Goal: Task Accomplishment & Management: Manage account settings

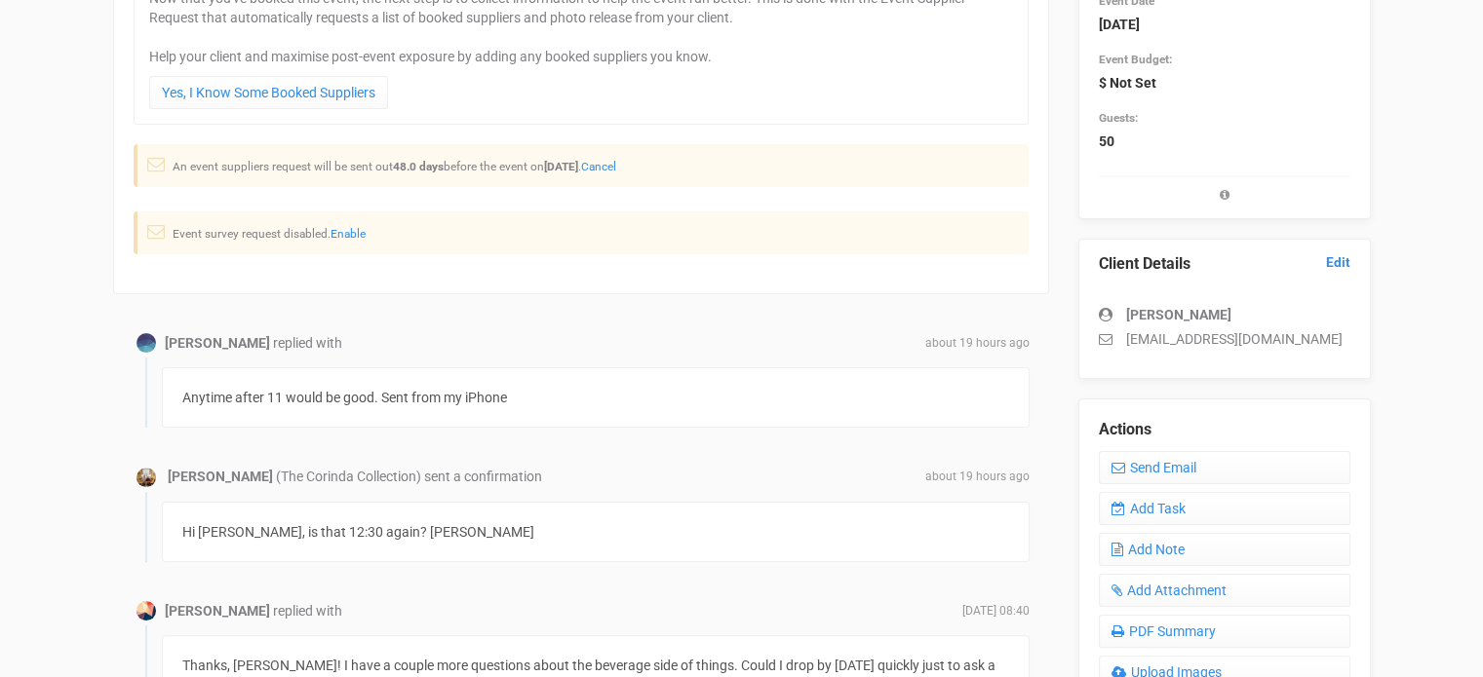
scroll to position [292, 0]
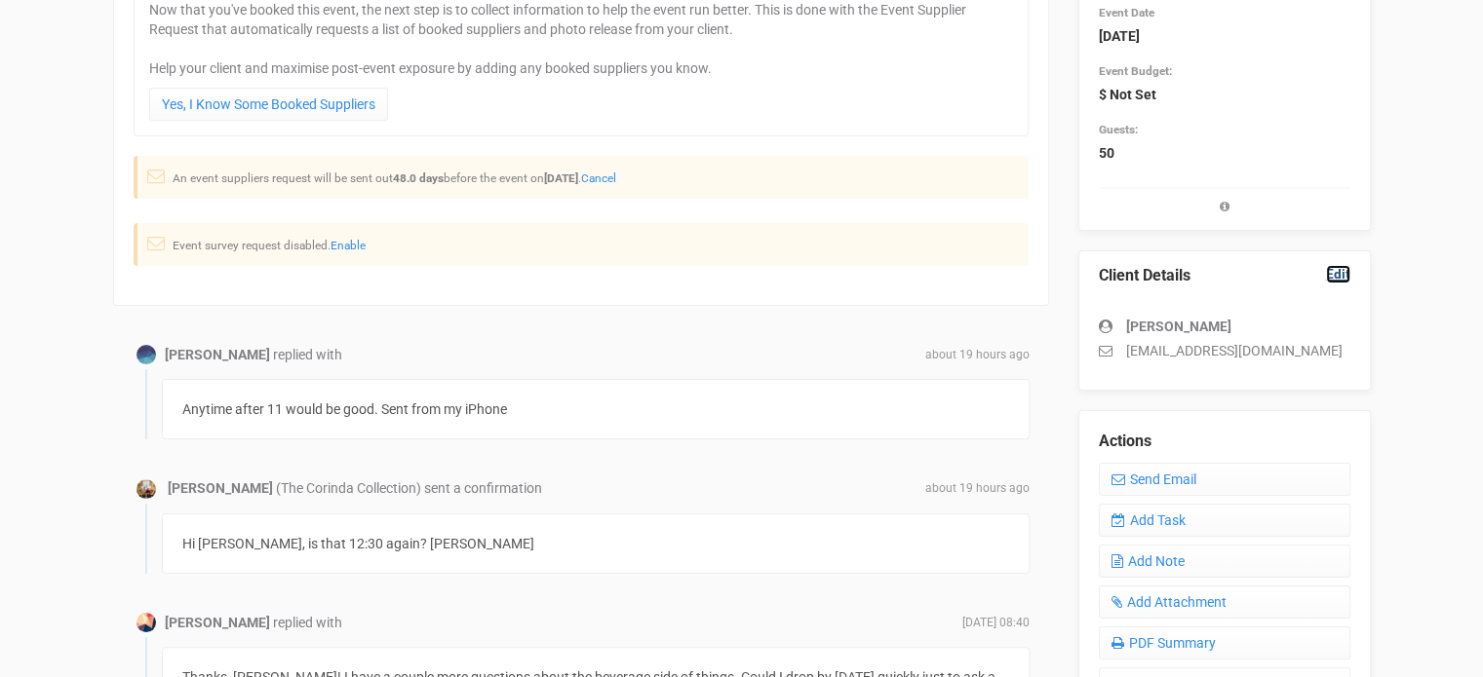
click at [1337, 276] on link "Edit" at bounding box center [1338, 274] width 24 height 19
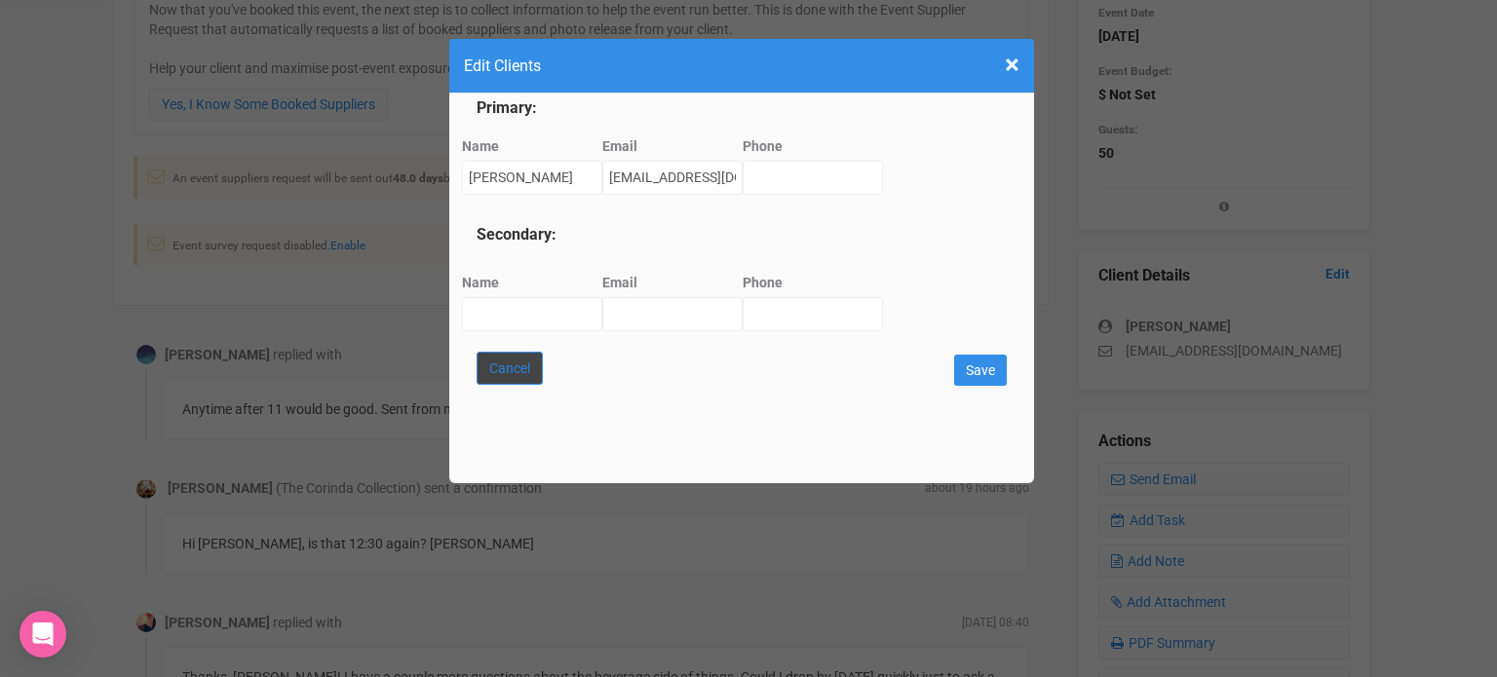
click at [505, 373] on button "Cancel" at bounding box center [510, 368] width 66 height 33
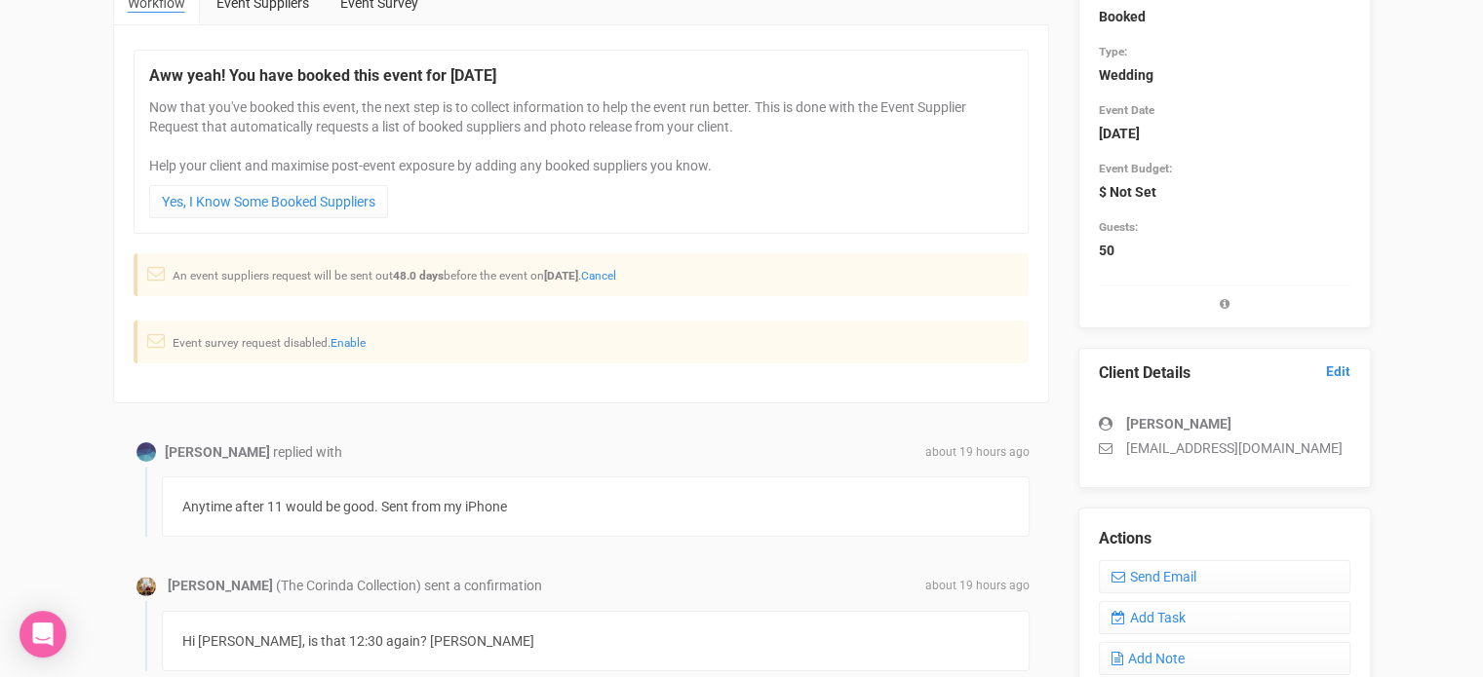
scroll to position [487, 0]
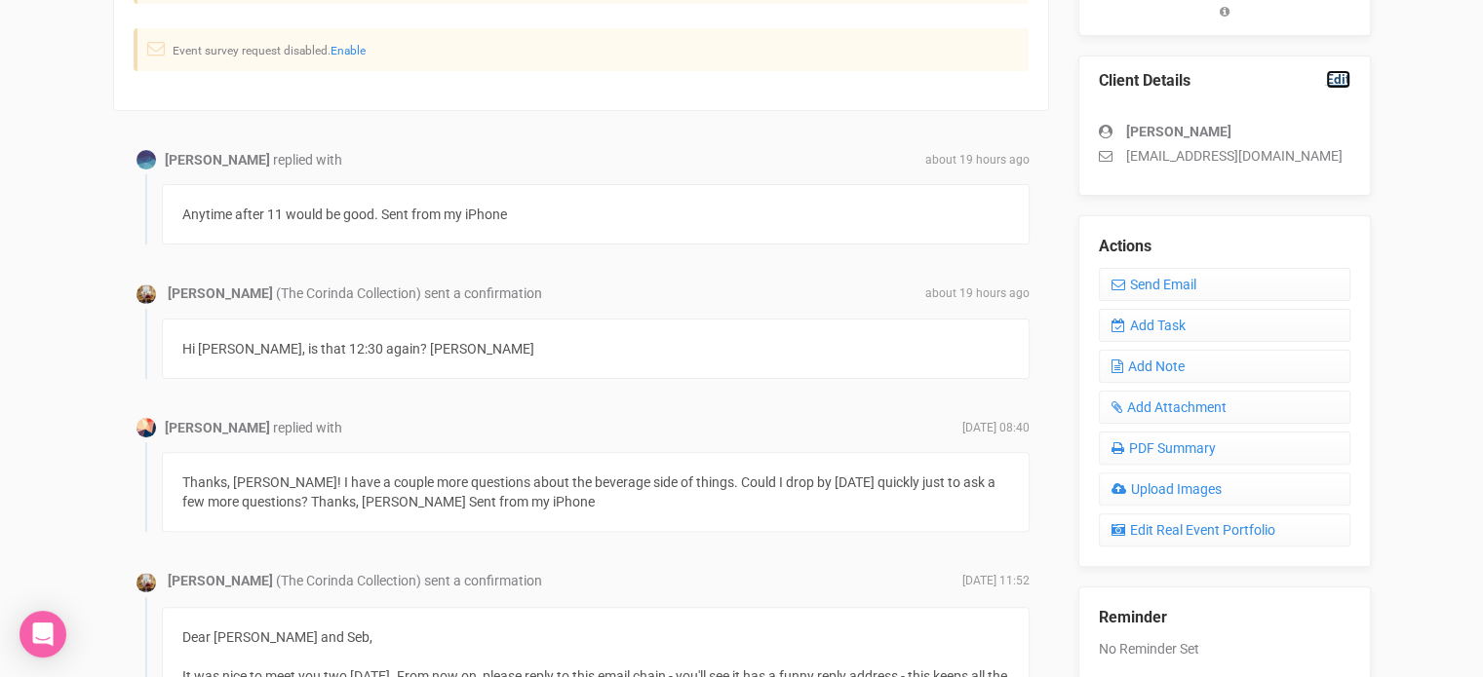
click at [1336, 81] on link "Edit" at bounding box center [1338, 79] width 24 height 19
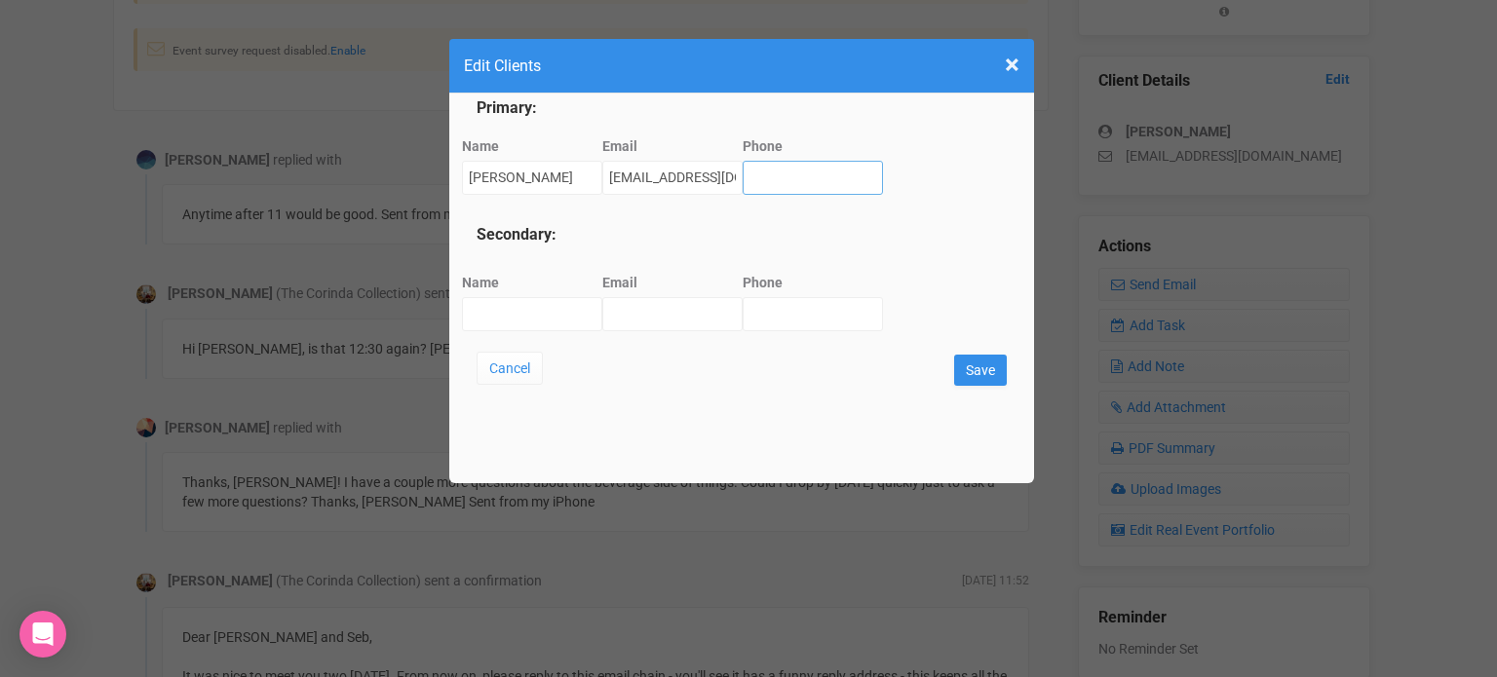
click at [774, 178] on input "Phone" at bounding box center [813, 178] width 140 height 34
paste input "0417 150 182"
click at [805, 171] on input "0417 150 182" at bounding box center [813, 178] width 140 height 34
click at [776, 175] on input "0417 150182" at bounding box center [813, 178] width 140 height 34
type input "0417150182"
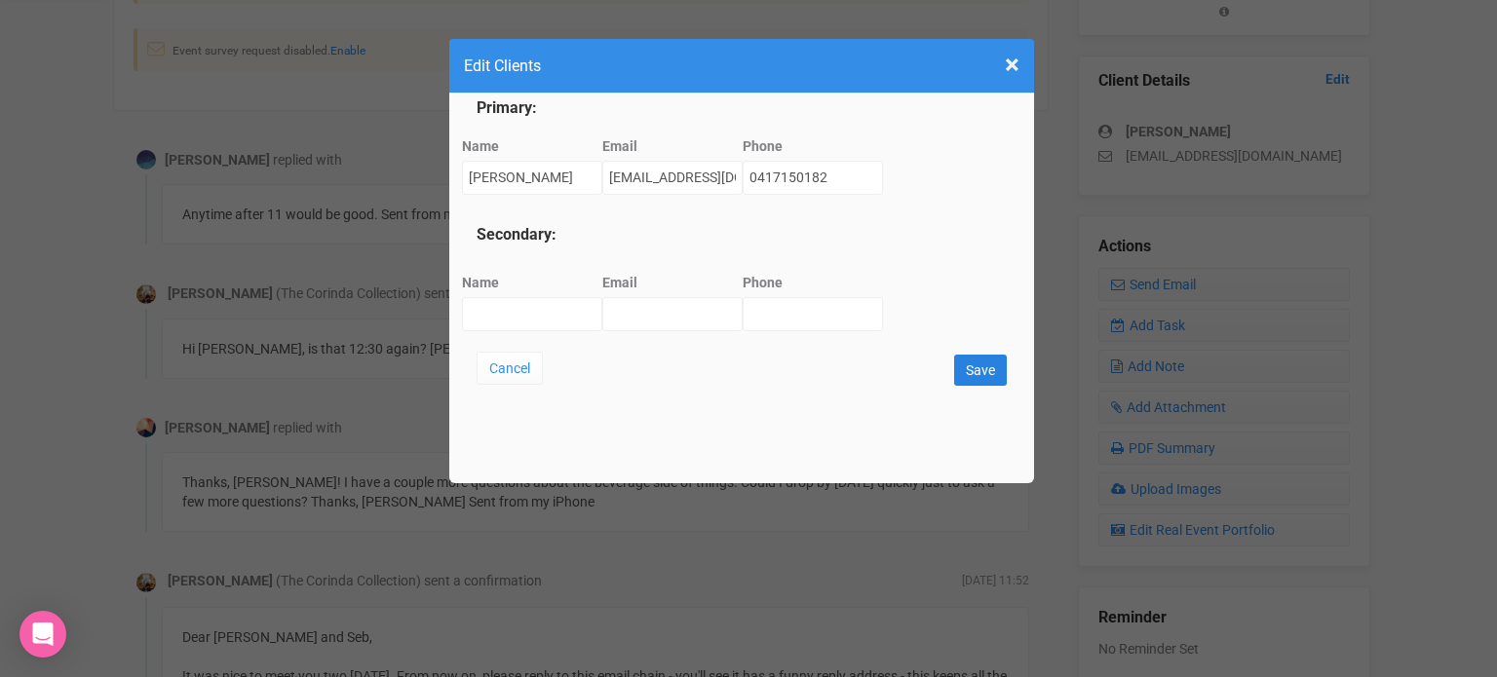
click at [981, 373] on input "Save" at bounding box center [980, 370] width 53 height 31
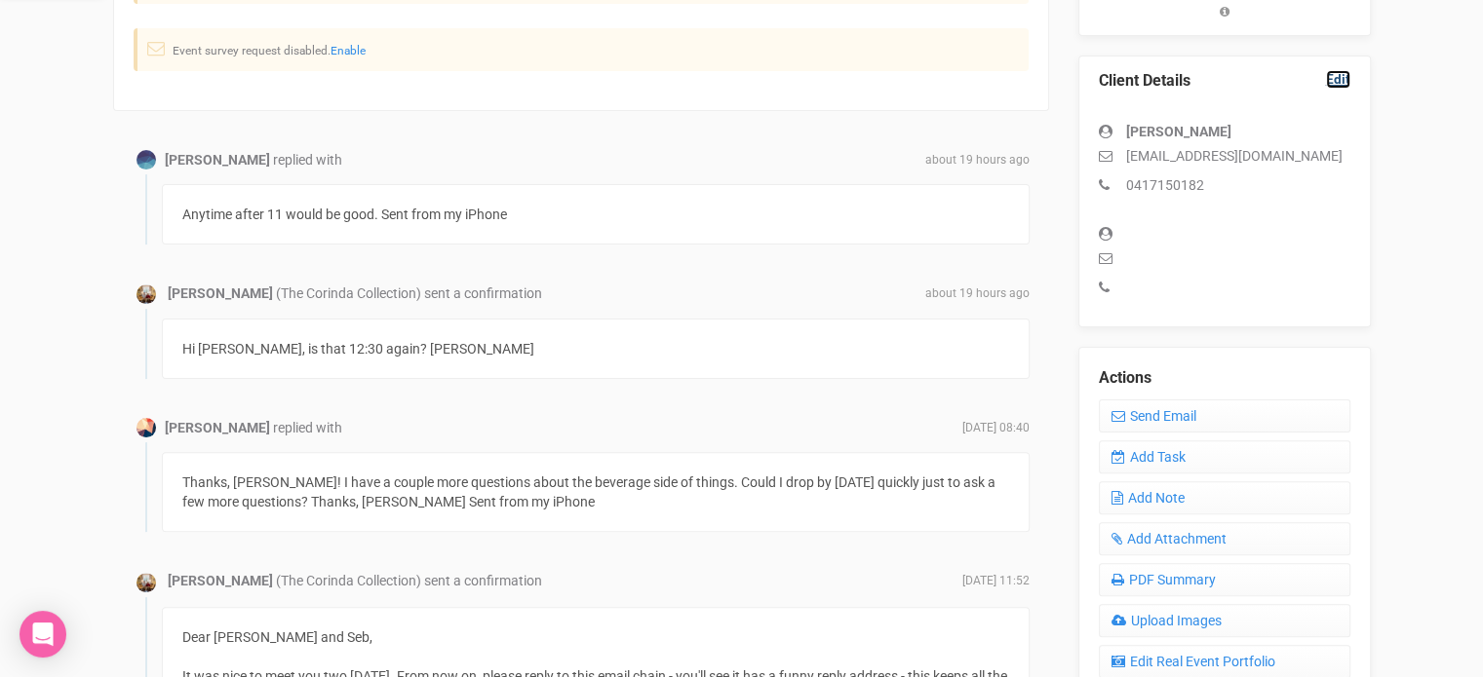
click at [1340, 78] on link "Edit" at bounding box center [1338, 79] width 24 height 19
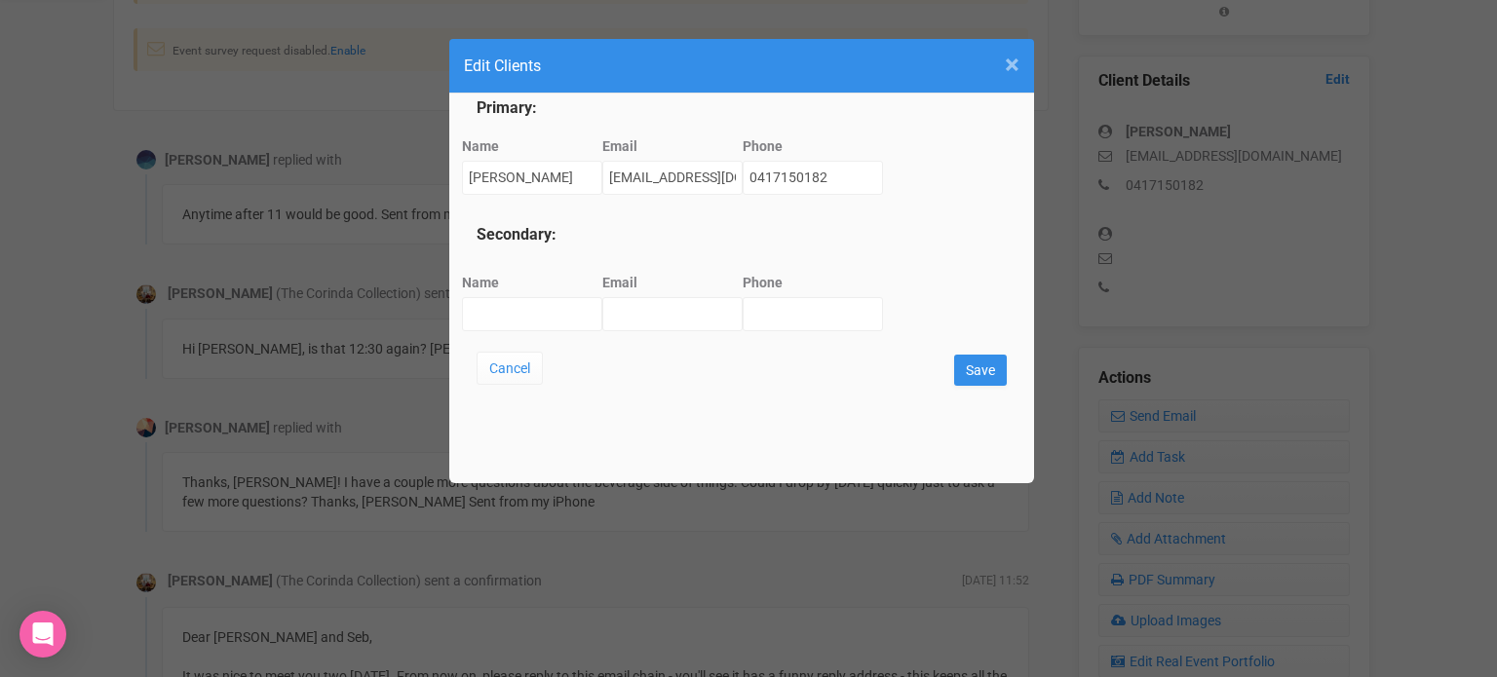
click at [1014, 61] on span "×" at bounding box center [1012, 65] width 15 height 32
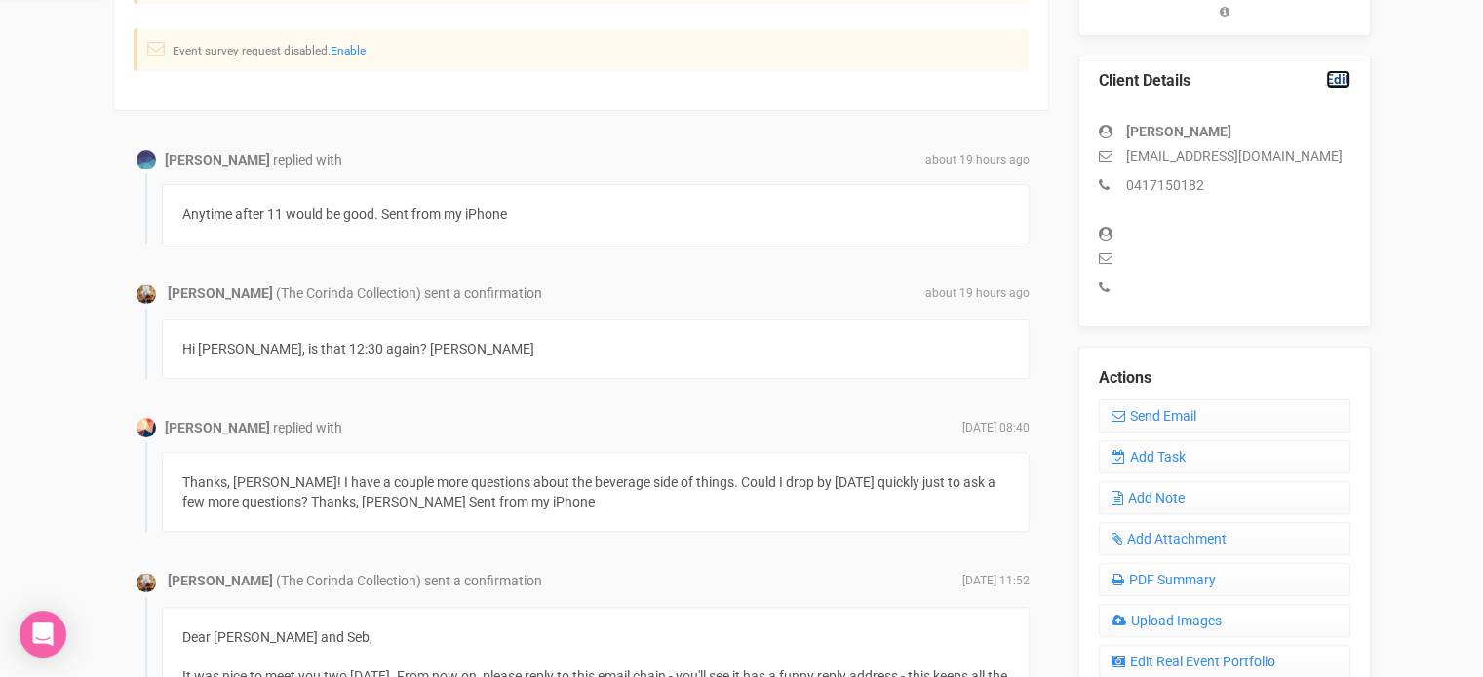
click at [1341, 81] on link "Edit" at bounding box center [1338, 79] width 24 height 19
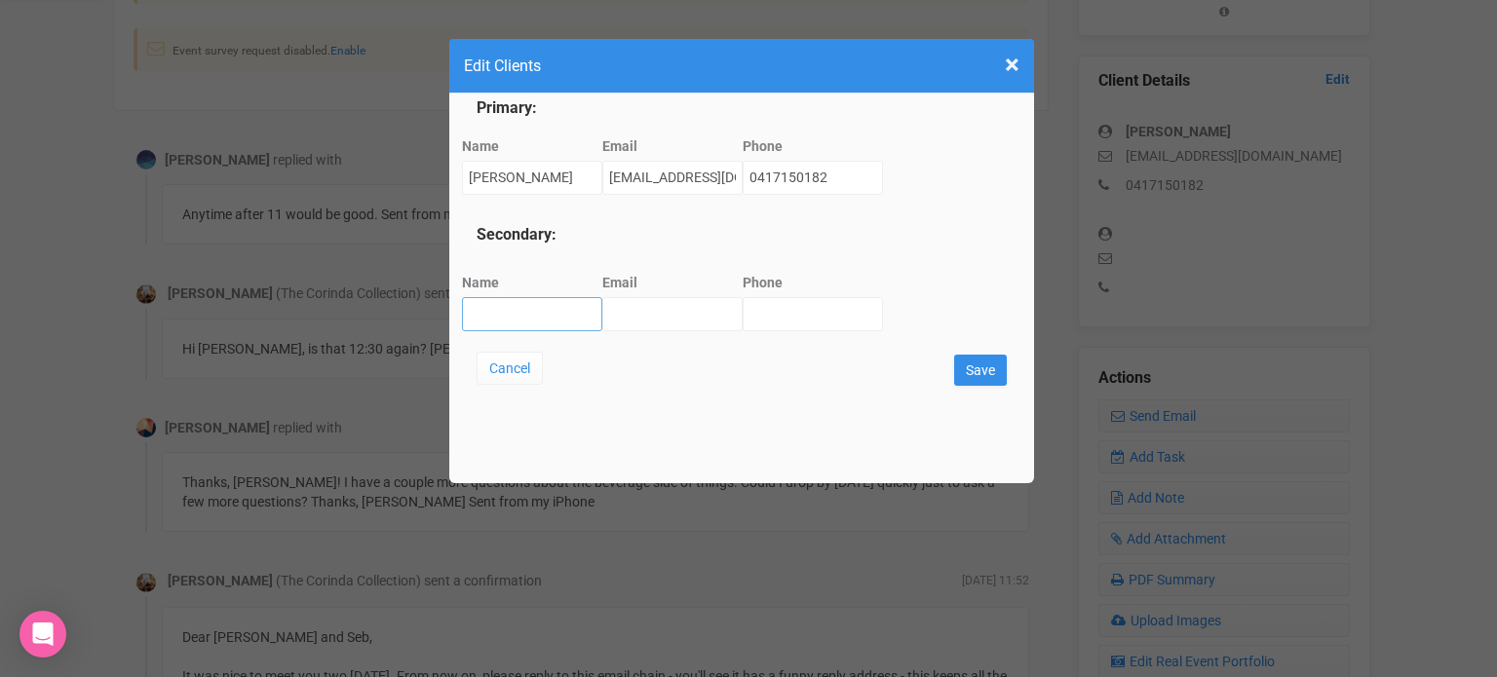
click at [515, 315] on input "Name" at bounding box center [532, 314] width 140 height 34
type input "Seb"
click at [971, 373] on input "Save" at bounding box center [980, 370] width 53 height 31
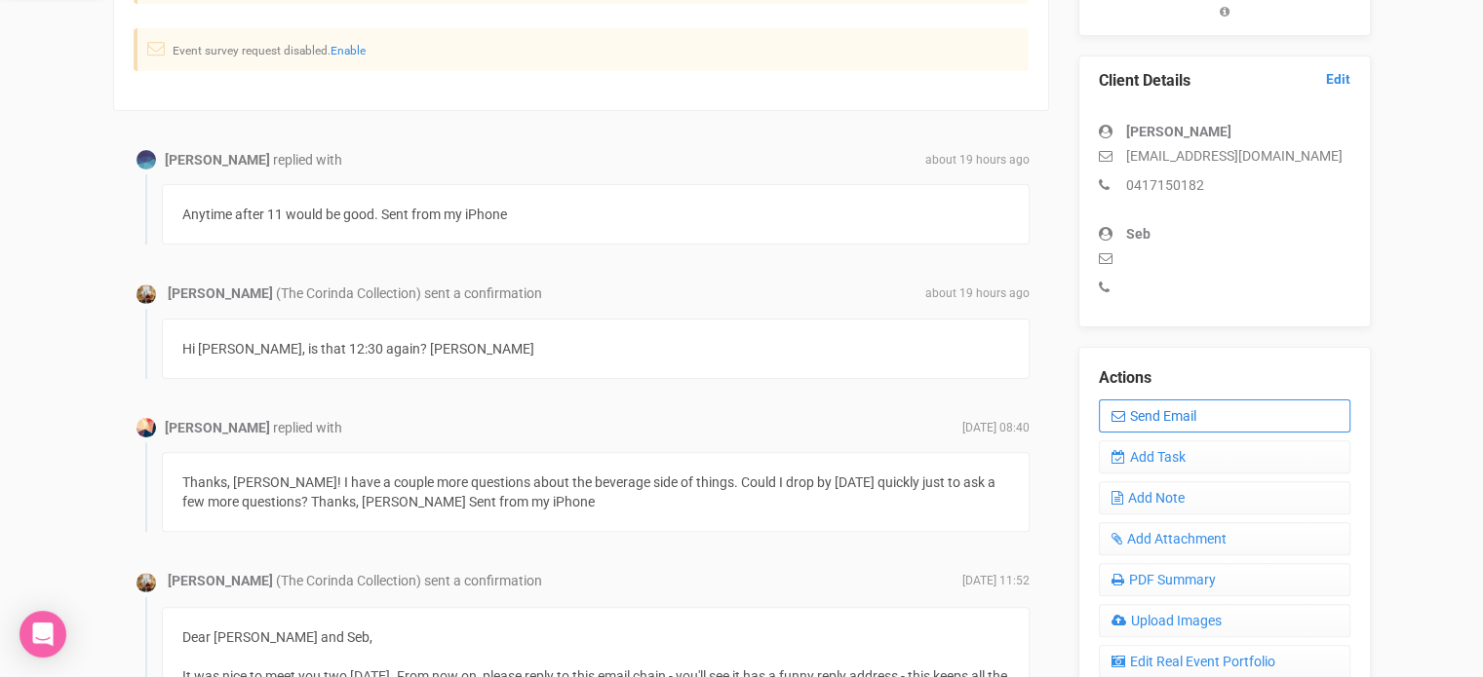
click at [1146, 412] on link "Send Email" at bounding box center [1224, 416] width 251 height 33
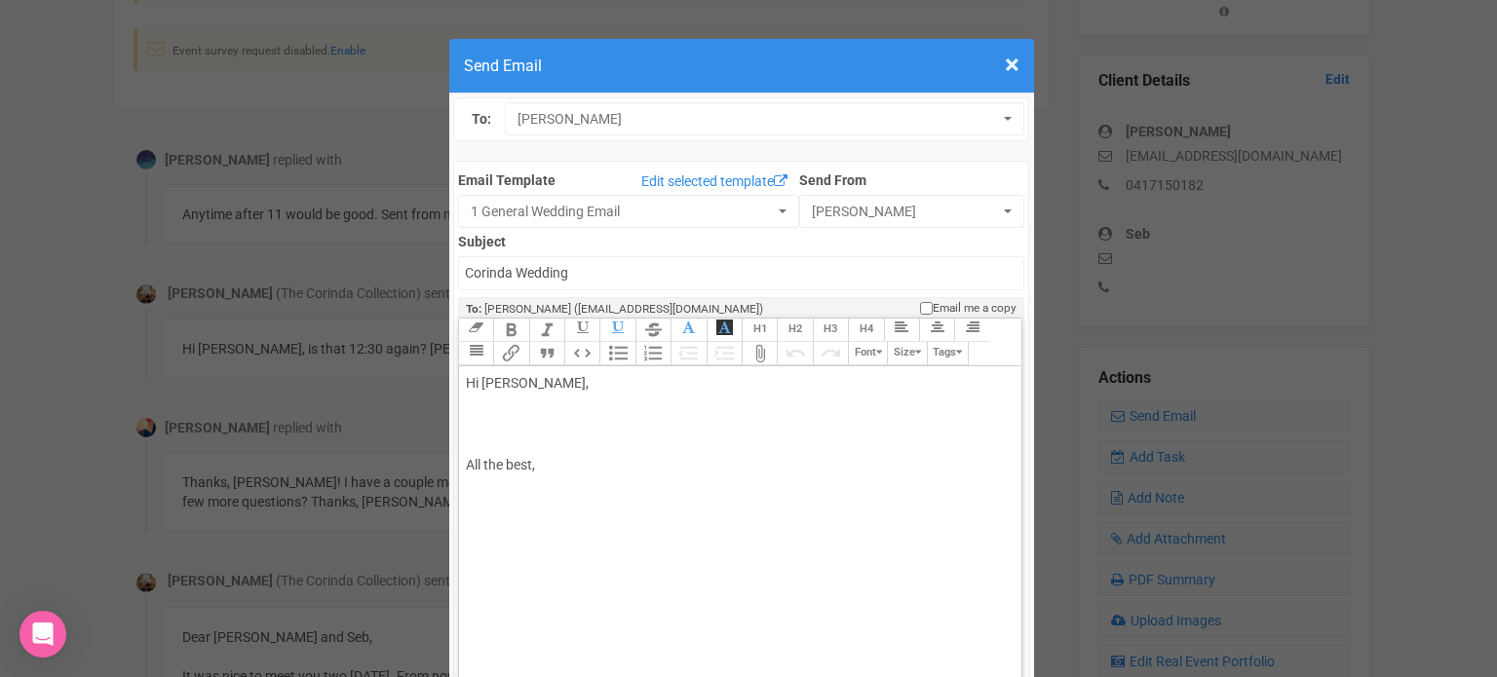
click at [493, 373] on div "Hi [PERSON_NAME], All the best," at bounding box center [737, 465] width 542 height 184
drag, startPoint x: 552, startPoint y: 403, endPoint x: 411, endPoint y: 328, distance: 158.7
type trix-editor "<div>Hi [PERSON_NAME],<br><br><br><br><br><br><br></div>"
click at [1006, 60] on span "×" at bounding box center [1012, 65] width 15 height 32
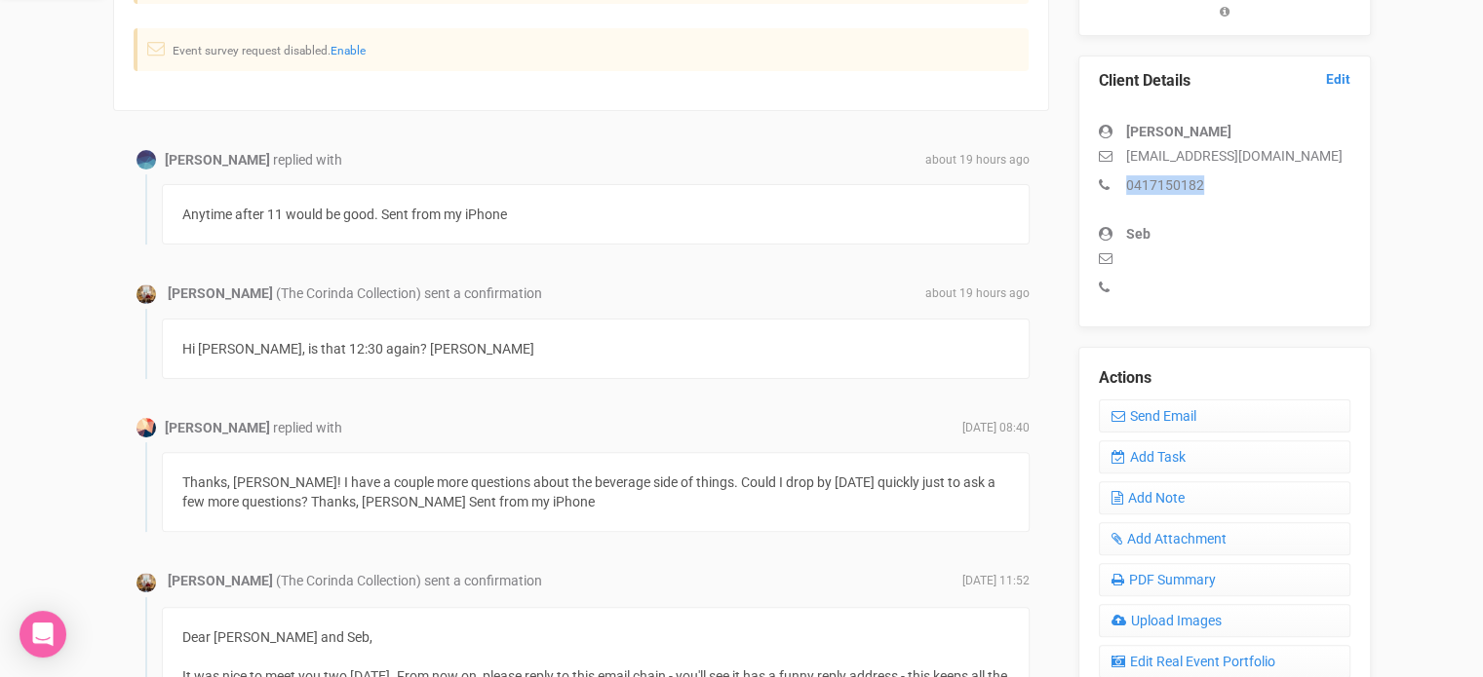
drag, startPoint x: 1198, startPoint y: 181, endPoint x: 1139, endPoint y: 209, distance: 64.5
click at [1119, 189] on p "0417150182" at bounding box center [1224, 184] width 251 height 19
copy p "0417150182"
